Goal: Task Accomplishment & Management: Manage account settings

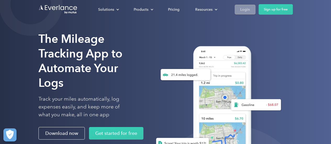
click at [244, 10] on div "Login" at bounding box center [245, 9] width 10 height 7
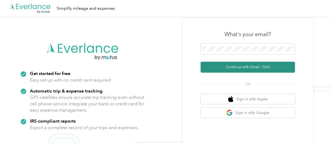
click at [251, 68] on button "Continue with Email / SSO" at bounding box center [247, 67] width 94 height 11
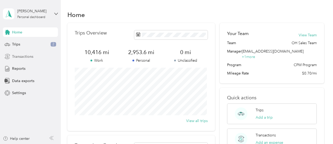
click at [31, 55] on span "Transactions" at bounding box center [22, 57] width 21 height 6
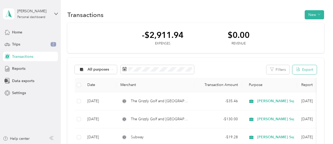
click at [299, 69] on button "Export" at bounding box center [304, 69] width 24 height 9
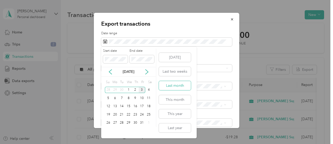
click at [181, 87] on button "Last month" at bounding box center [175, 85] width 32 height 9
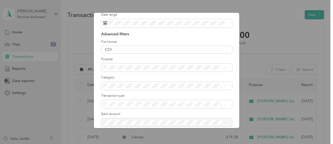
scroll to position [37, 0]
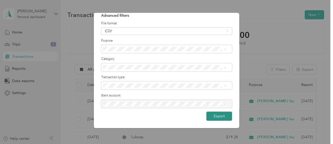
click at [213, 116] on button "Export" at bounding box center [219, 116] width 26 height 9
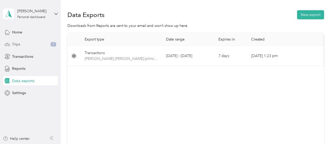
click at [17, 44] on span "Trips" at bounding box center [16, 45] width 8 height 6
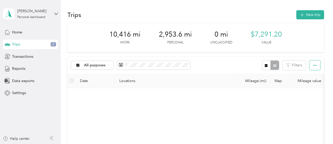
click at [314, 64] on icon "button" at bounding box center [315, 66] width 4 height 4
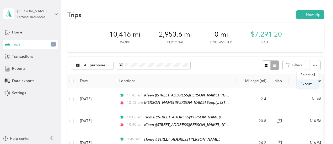
click at [306, 86] on span "Export" at bounding box center [305, 84] width 11 height 4
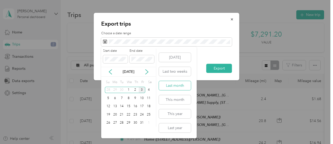
click at [183, 86] on button "Last month" at bounding box center [175, 85] width 32 height 9
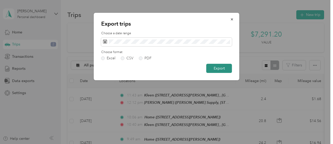
click at [220, 69] on button "Export" at bounding box center [219, 68] width 26 height 9
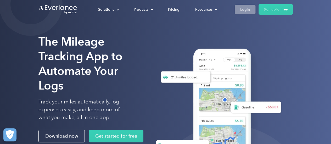
click at [251, 9] on link "Login" at bounding box center [245, 10] width 21 height 10
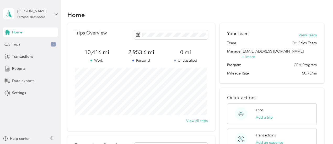
click at [25, 81] on span "Data exports" at bounding box center [23, 81] width 22 height 6
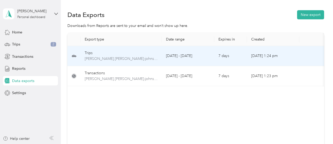
click at [91, 55] on div "Trips" at bounding box center [121, 53] width 73 height 6
click at [92, 56] on div "Trips [PERSON_NAME].[PERSON_NAME]-johnstonesolutions.com-trips-2025-09-01-2025-…" at bounding box center [121, 56] width 73 height 12
click at [139, 58] on span "[PERSON_NAME].[PERSON_NAME]-johnstonesolutions.com-trips-2025-09-01-2025-09-30.…" at bounding box center [121, 59] width 73 height 6
click at [88, 52] on div "Trips" at bounding box center [121, 53] width 73 height 6
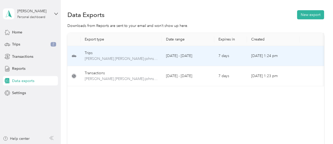
click at [181, 58] on td "[DATE] - [DATE]" at bounding box center [188, 56] width 52 height 20
click at [181, 57] on td "[DATE] - [DATE]" at bounding box center [188, 56] width 52 height 20
click at [104, 49] on td "Trips [PERSON_NAME].[PERSON_NAME]-johnstonesolutions.com-trips-2025-09-01-2025-…" at bounding box center [120, 56] width 81 height 20
click at [104, 48] on td "Trips [PERSON_NAME].[PERSON_NAME]-johnstonesolutions.com-trips-2025-09-01-2025-…" at bounding box center [120, 56] width 81 height 20
click at [94, 58] on span "[PERSON_NAME].[PERSON_NAME]-johnstonesolutions.com-trips-2025-09-01-2025-09-30.…" at bounding box center [121, 59] width 73 height 6
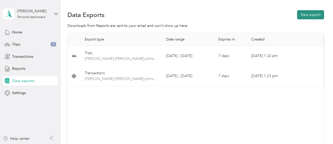
click at [307, 14] on button "New export" at bounding box center [310, 14] width 27 height 9
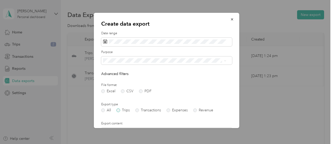
click at [119, 111] on label "Trips" at bounding box center [122, 111] width 13 height 4
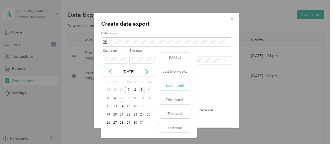
click at [181, 86] on button "Last month" at bounding box center [175, 85] width 32 height 9
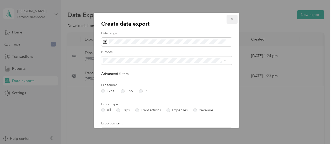
click at [230, 18] on icon "button" at bounding box center [232, 20] width 4 height 4
